Goal: Understand process/instructions: Learn how to perform a task or action

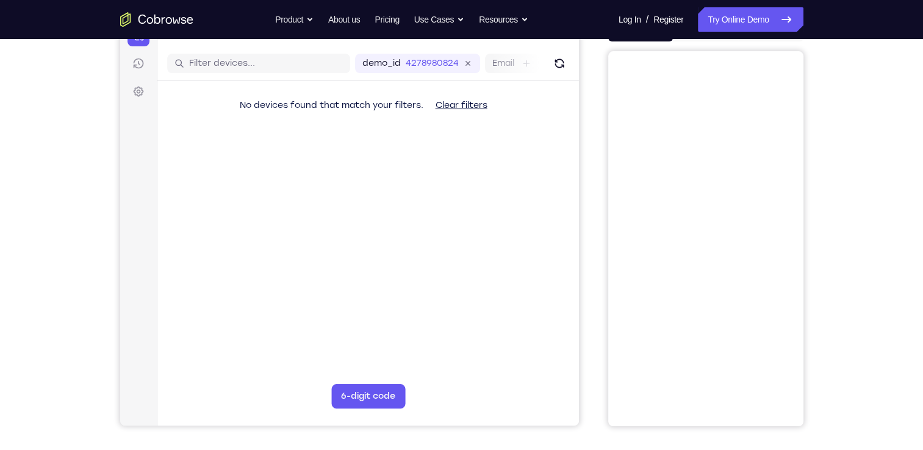
scroll to position [113, 0]
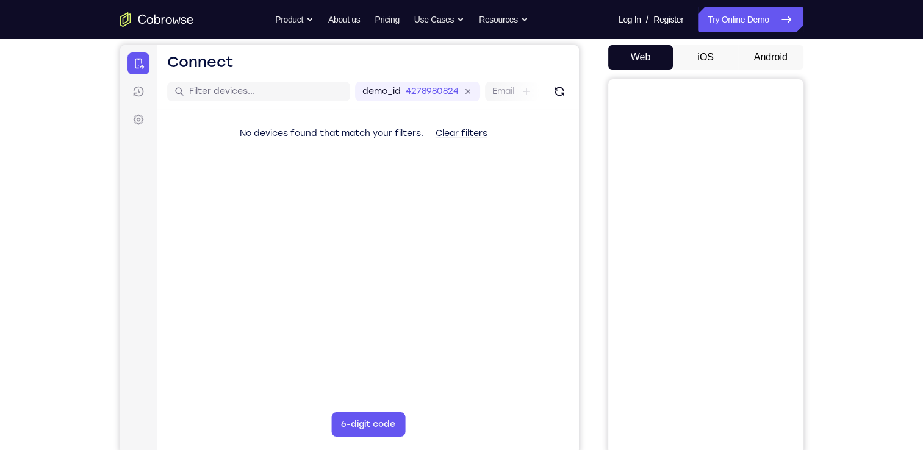
click at [771, 55] on button "Android" at bounding box center [770, 57] width 65 height 24
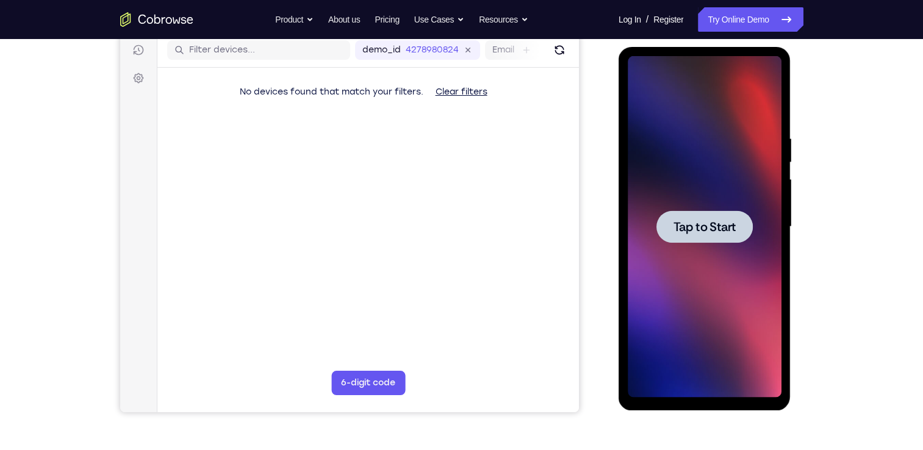
scroll to position [0, 0]
click at [701, 221] on span "Tap to Start" at bounding box center [705, 227] width 62 height 12
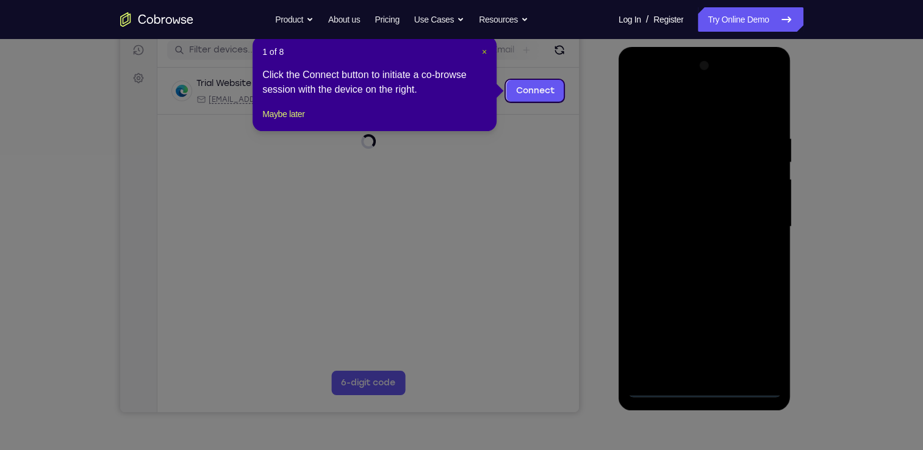
click at [484, 52] on span "×" at bounding box center [484, 52] width 5 height 10
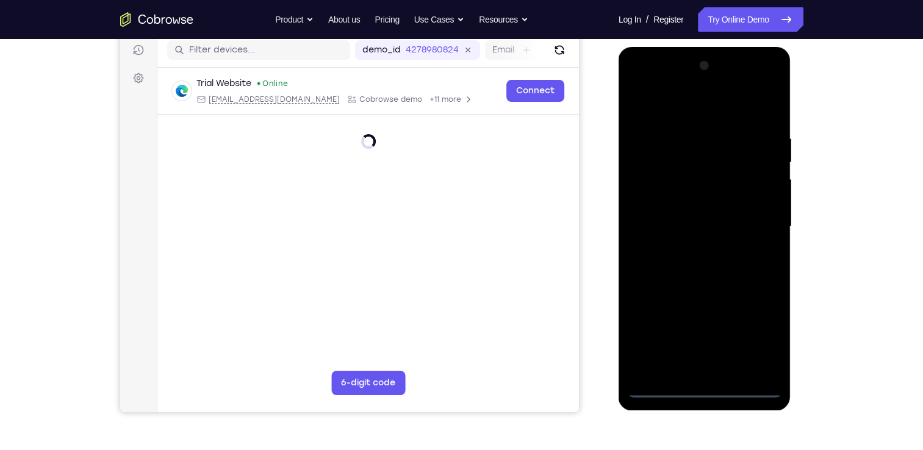
click at [706, 388] on div at bounding box center [705, 227] width 154 height 342
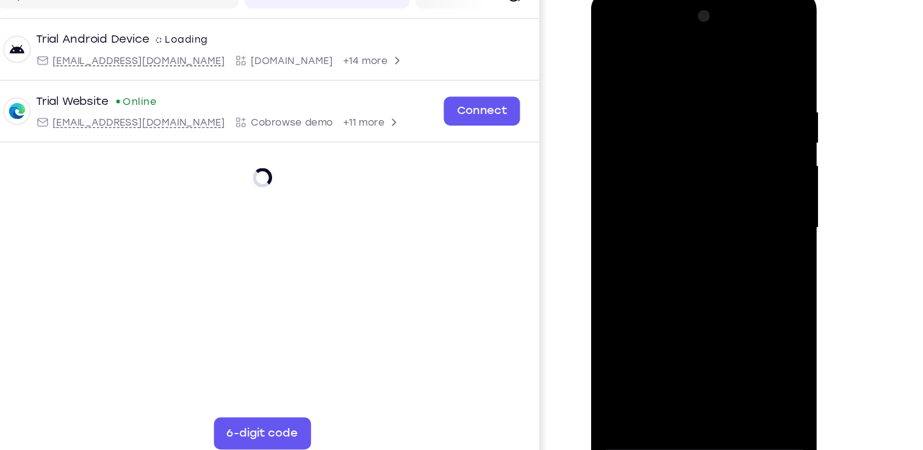
scroll to position [154, 0]
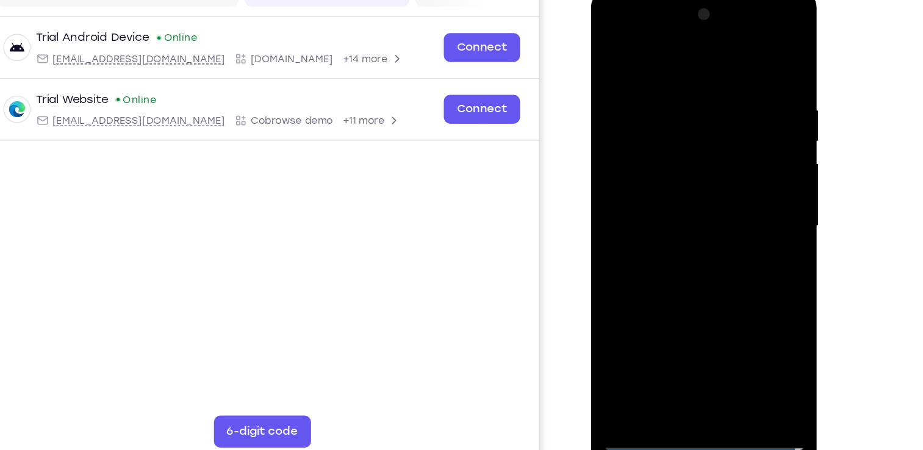
click at [729, 275] on div at bounding box center [677, 170] width 154 height 342
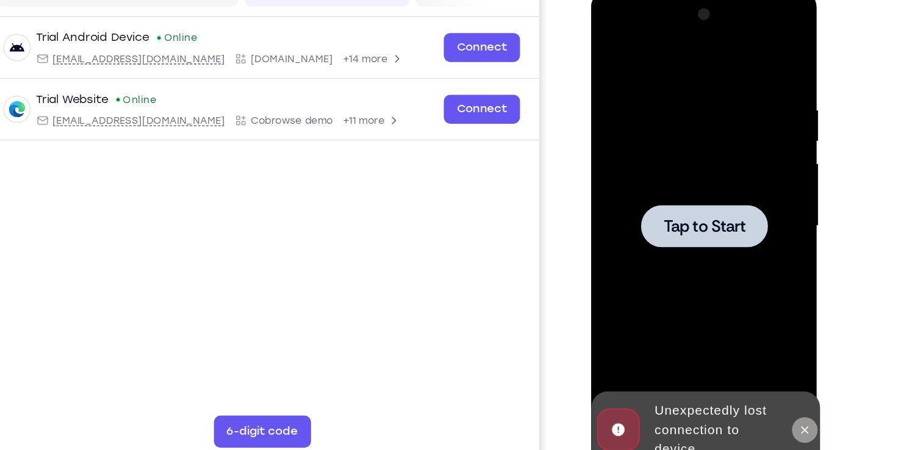
click at [753, 320] on icon at bounding box center [754, 325] width 10 height 10
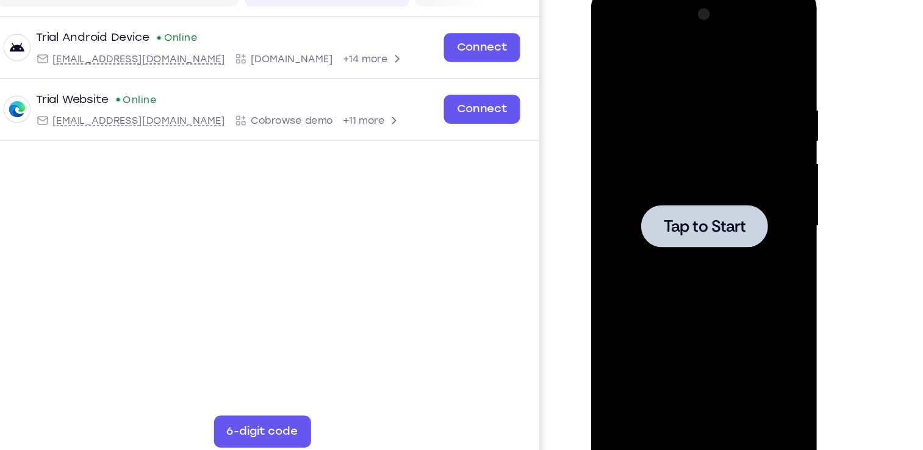
click at [668, 184] on div at bounding box center [677, 169] width 96 height 32
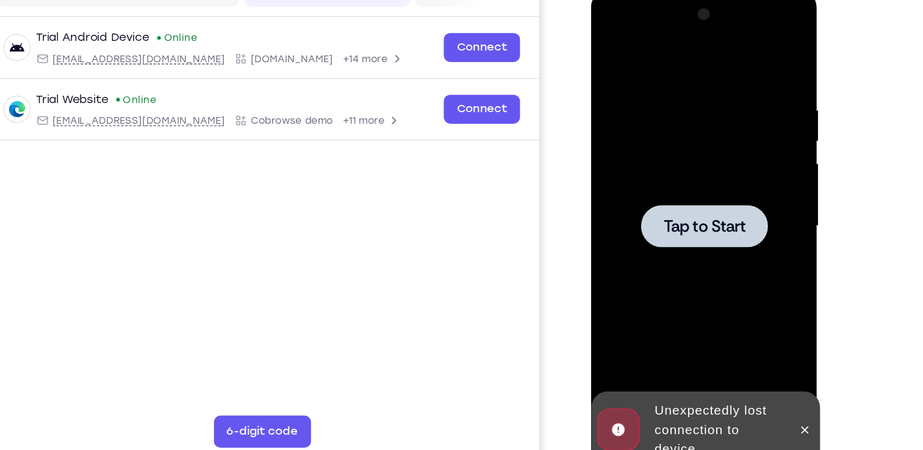
click at [696, 173] on span "Tap to Start" at bounding box center [677, 170] width 62 height 12
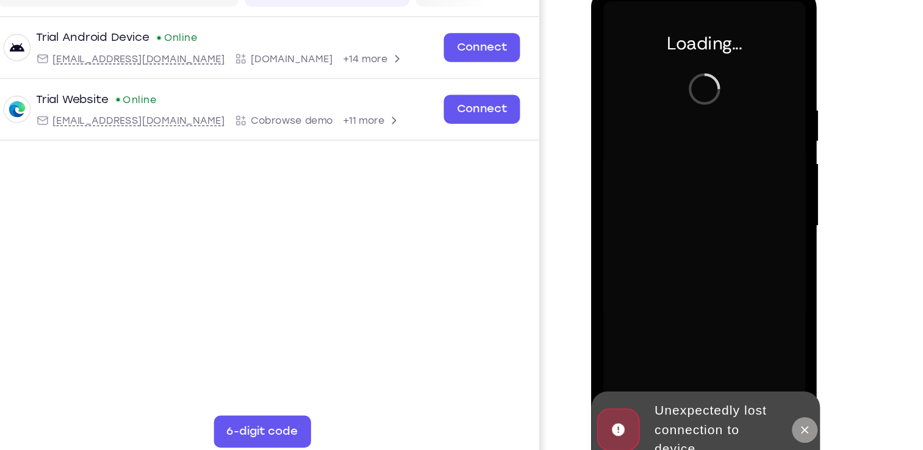
click at [752, 320] on icon at bounding box center [754, 325] width 10 height 10
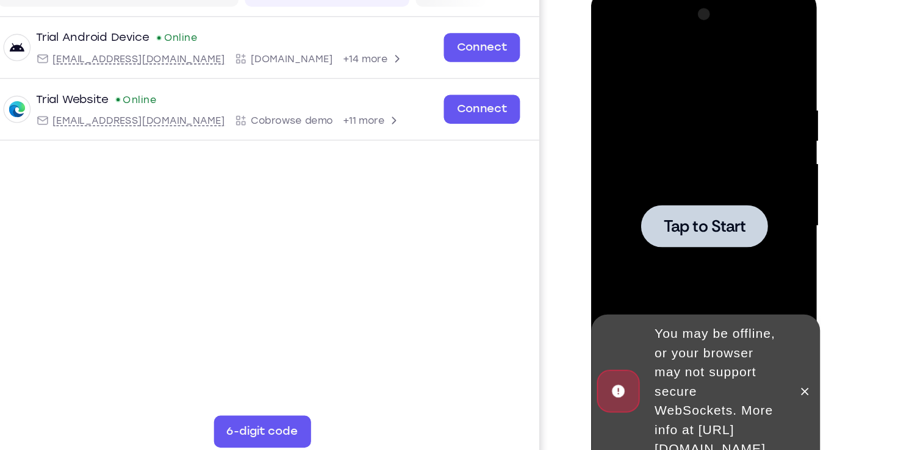
click at [657, 164] on span "Tap to Start" at bounding box center [677, 170] width 62 height 12
click at [755, 291] on icon at bounding box center [754, 295] width 10 height 10
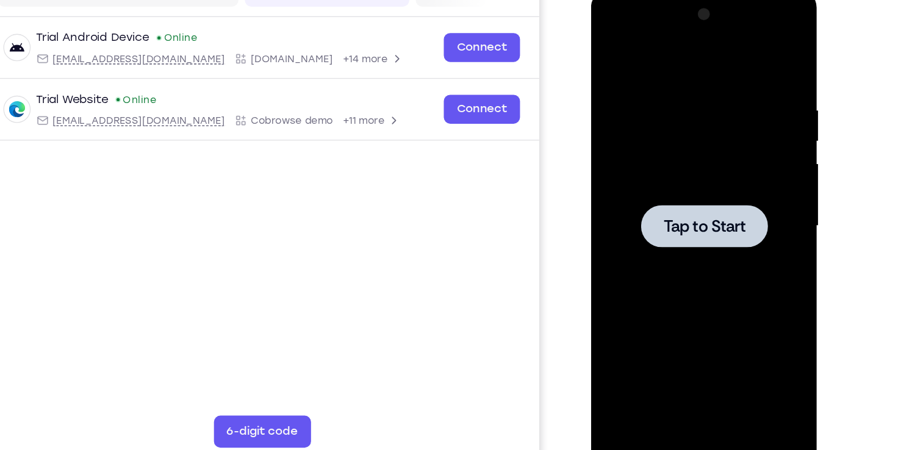
click at [671, 165] on span "Tap to Start" at bounding box center [677, 170] width 62 height 12
click at [682, 164] on span "Tap to Start" at bounding box center [677, 170] width 62 height 12
click at [683, 181] on div at bounding box center [677, 169] width 96 height 32
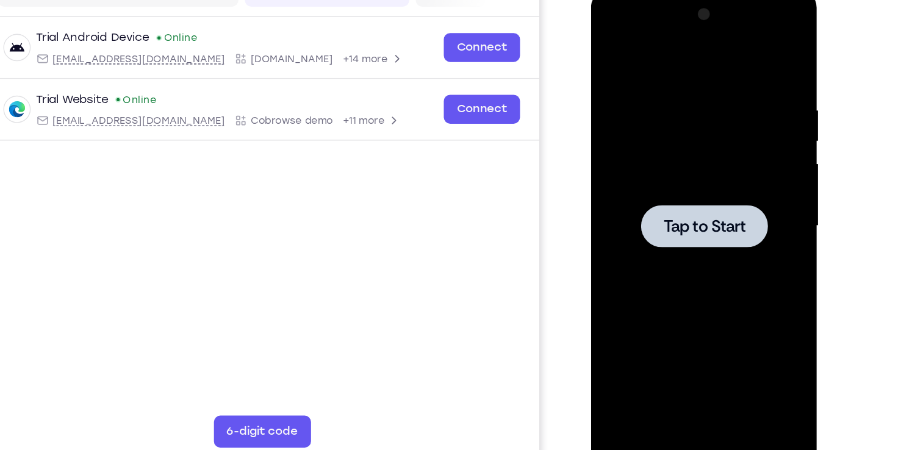
click at [683, 181] on div at bounding box center [677, 169] width 96 height 32
click at [629, 153] on button "Tap to Start" at bounding box center [677, 169] width 96 height 32
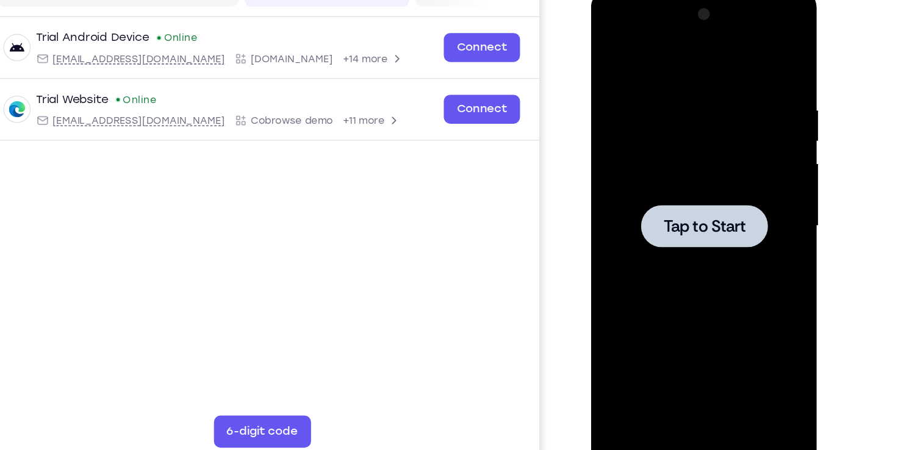
click at [629, 153] on button "Tap to Start" at bounding box center [677, 169] width 96 height 32
click at [680, 212] on div at bounding box center [677, 170] width 154 height 342
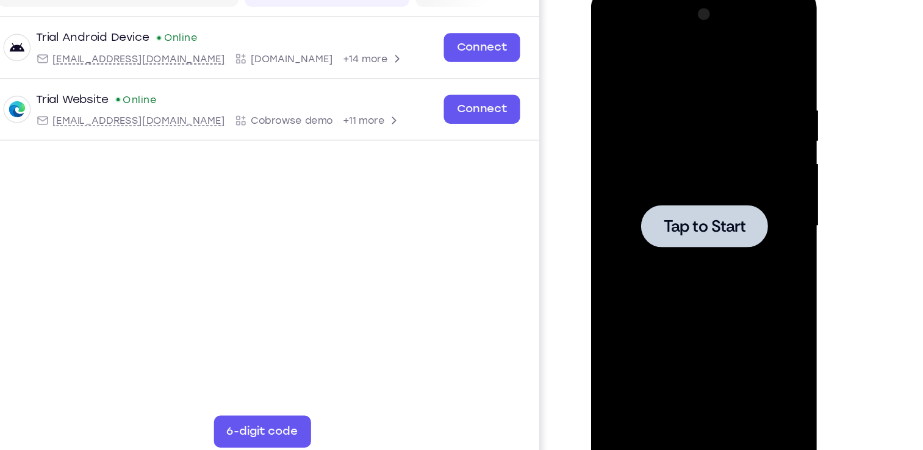
click at [685, 148] on div at bounding box center [677, 170] width 154 height 342
click at [685, 165] on span "Tap to Start" at bounding box center [677, 170] width 62 height 12
